Goal: Task Accomplishment & Management: Use online tool/utility

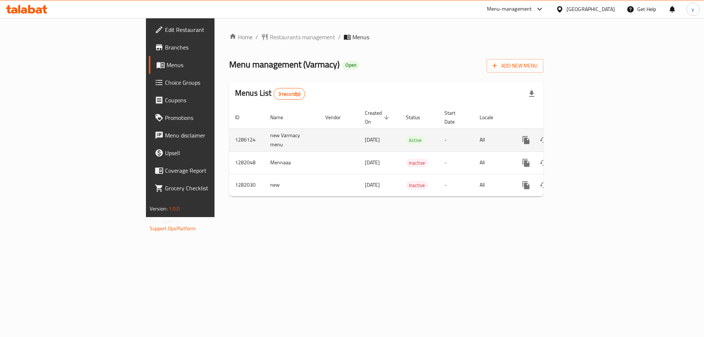
click at [584, 136] on icon "enhanced table" at bounding box center [579, 140] width 9 height 9
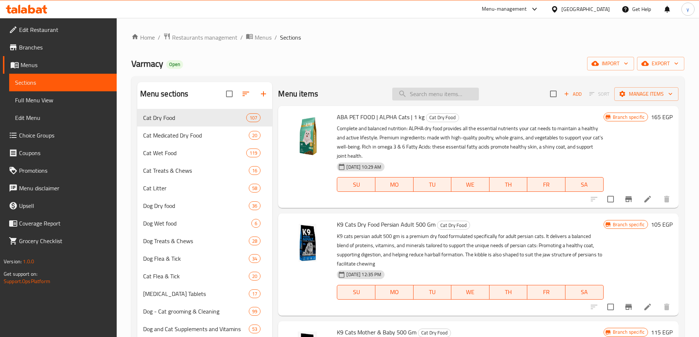
click at [411, 93] on input "search" at bounding box center [435, 94] width 87 height 13
paste input "BEWI | CAT CROCINIS 3-MIX | 1 kg"
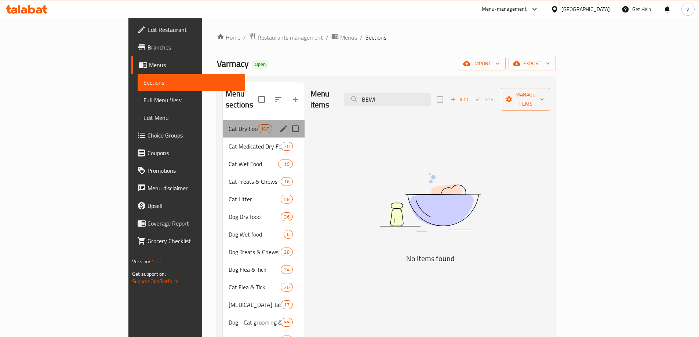
click at [223, 120] on div "Cat Dry Food 107" at bounding box center [264, 129] width 82 height 18
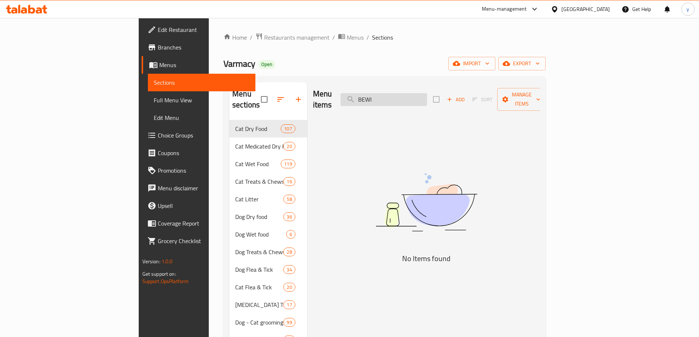
click at [427, 99] on input "BEWI" at bounding box center [384, 99] width 87 height 13
type input "B"
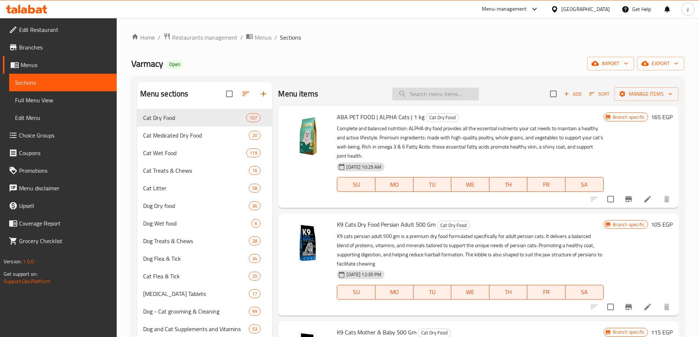
click at [443, 92] on input "search" at bounding box center [435, 94] width 87 height 13
paste input "CAT CROCINIS"
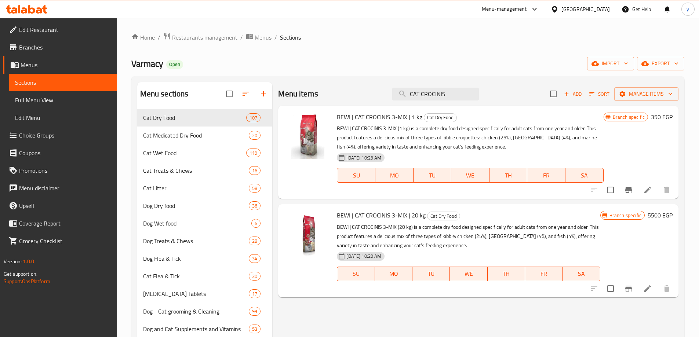
type input "CAT CROCINIS"
click at [646, 196] on li at bounding box center [647, 189] width 21 height 13
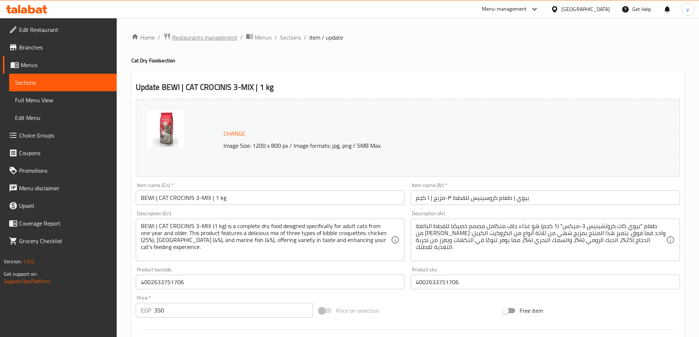
click at [213, 37] on span "Restaurants management" at bounding box center [204, 37] width 65 height 9
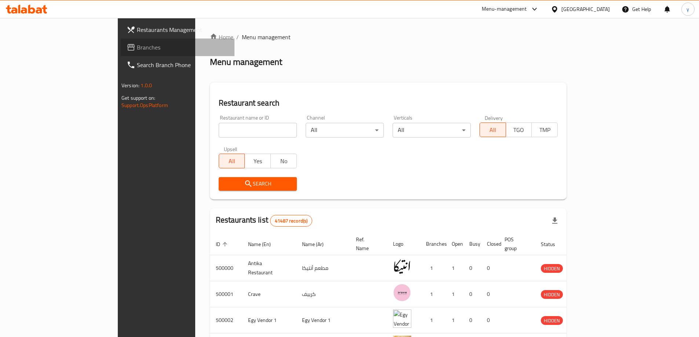
click at [121, 43] on link "Branches" at bounding box center [178, 48] width 114 height 18
